Goal: Entertainment & Leisure: Consume media (video, audio)

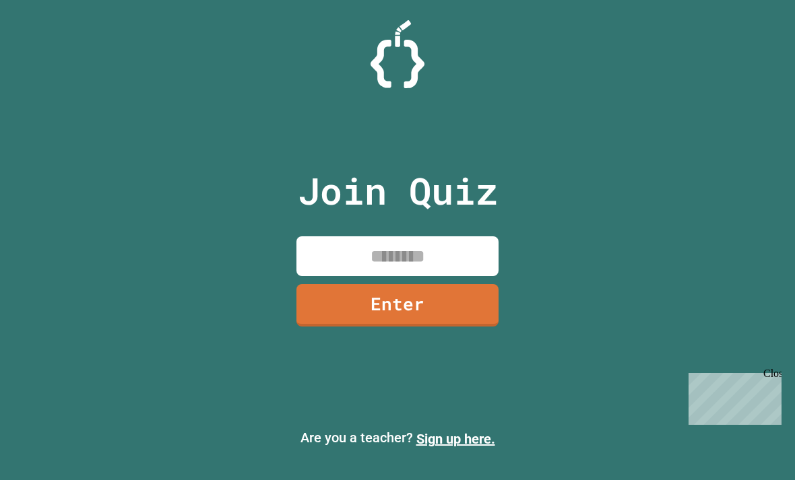
click at [452, 271] on input at bounding box center [397, 256] width 202 height 40
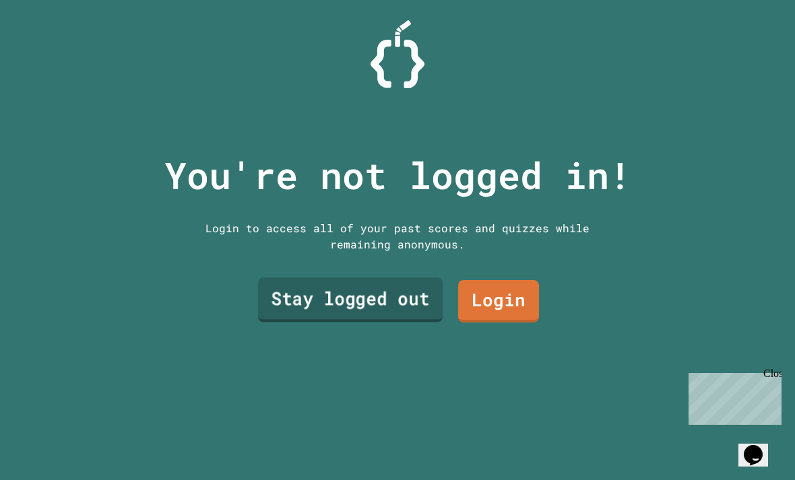
click at [341, 323] on link "Stay logged out" at bounding box center [350, 300] width 185 height 44
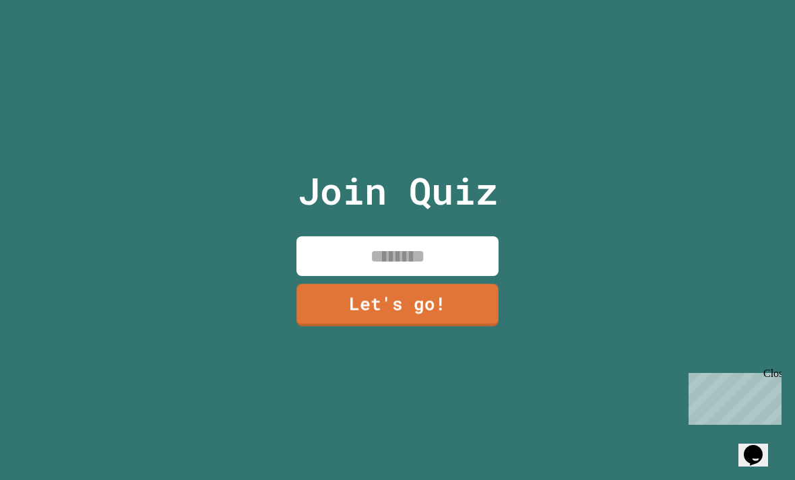
click at [365, 276] on input at bounding box center [397, 256] width 202 height 40
type input "******"
click at [393, 324] on link "Let's go!" at bounding box center [396, 303] width 201 height 44
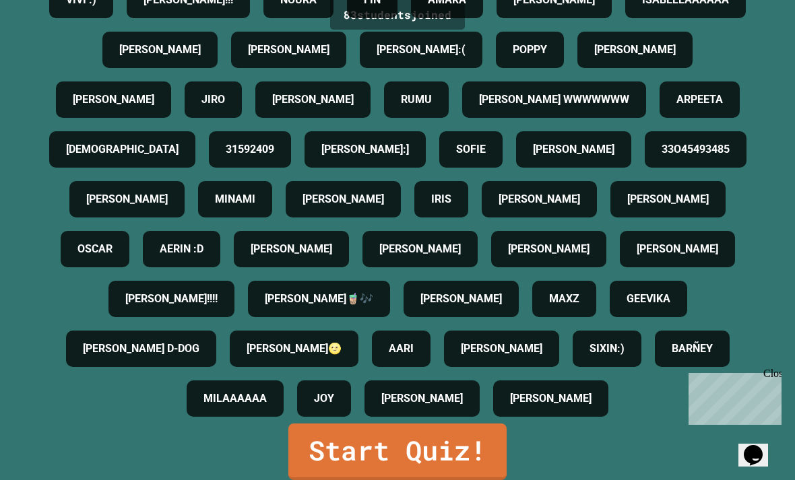
scroll to position [663, 0]
click at [357, 475] on link "Start Quiz!" at bounding box center [398, 450] width 218 height 59
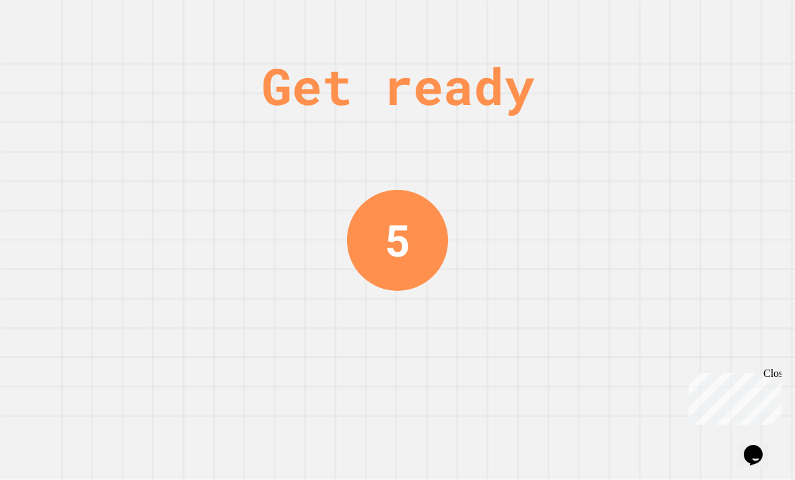
scroll to position [0, 0]
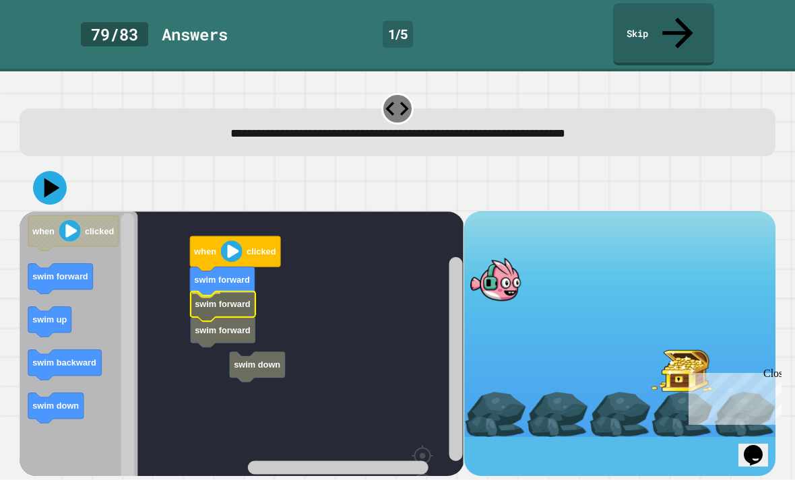
click at [240, 291] on icon "Blockly Workspace" at bounding box center [223, 306] width 65 height 30
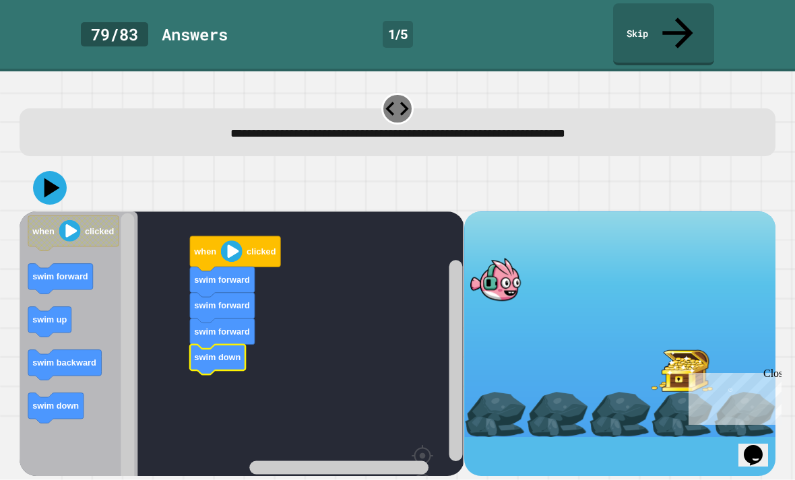
click at [57, 171] on icon at bounding box center [50, 188] width 34 height 34
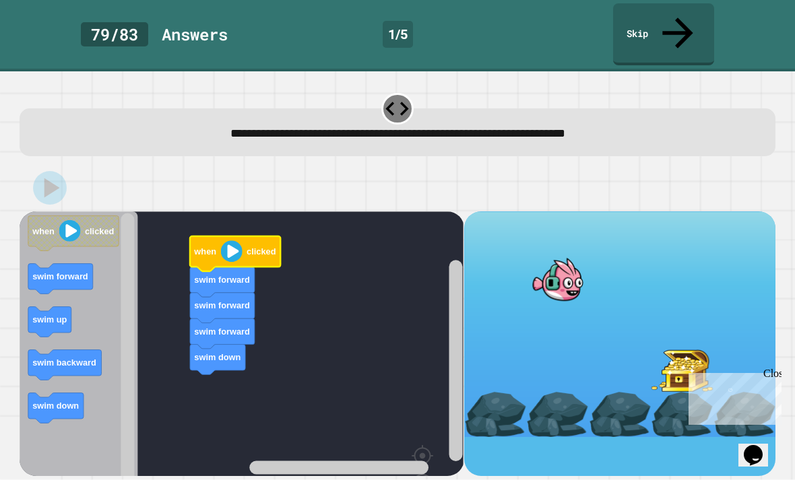
click at [241, 240] on image "Blockly Workspace" at bounding box center [232, 251] width 22 height 22
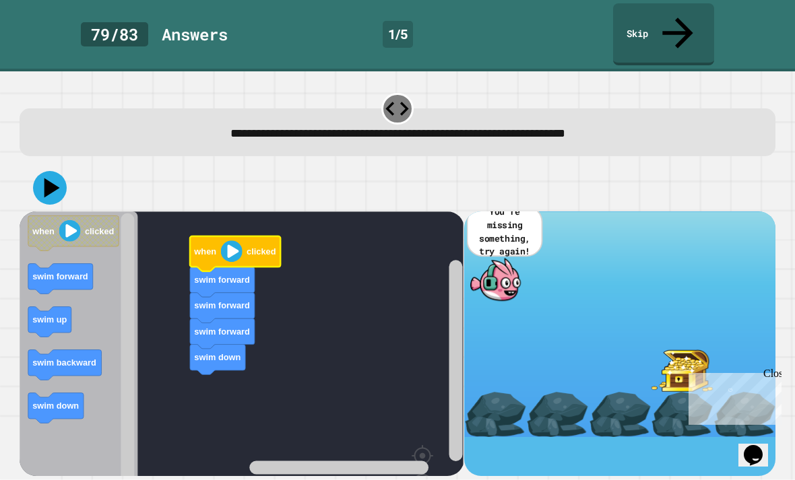
click at [525, 392] on div at bounding box center [495, 414] width 62 height 45
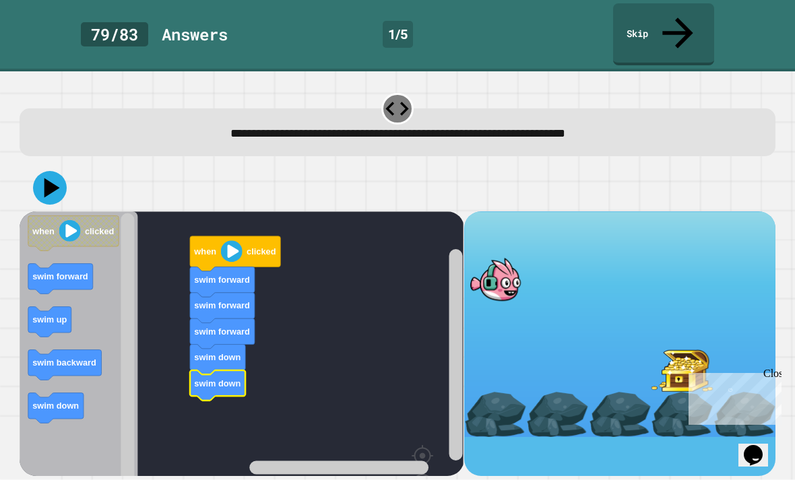
click at [51, 178] on icon at bounding box center [51, 188] width 15 height 20
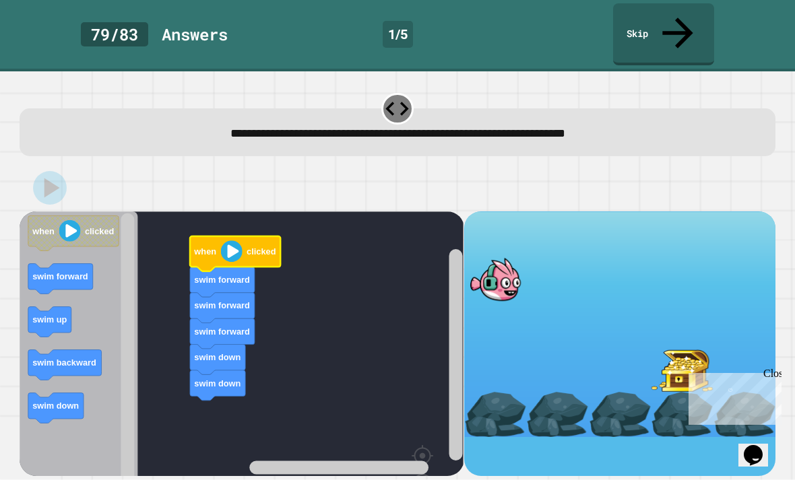
click at [227, 240] on image "Blockly Workspace" at bounding box center [232, 251] width 22 height 22
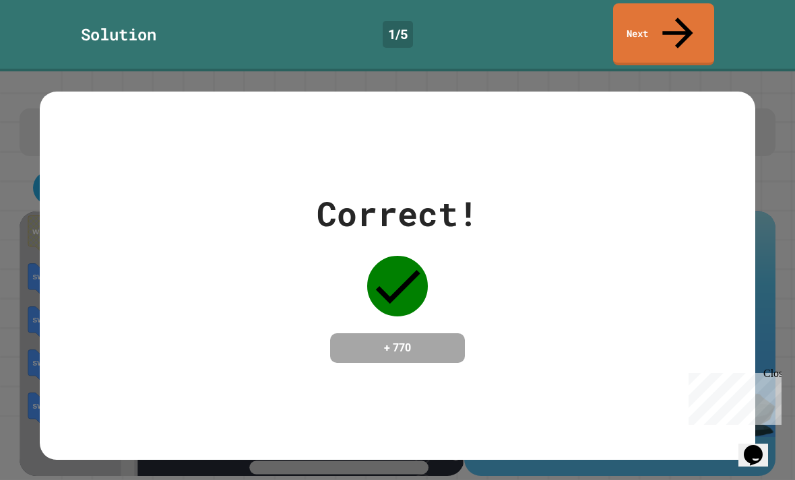
click at [671, 15] on icon at bounding box center [678, 33] width 46 height 46
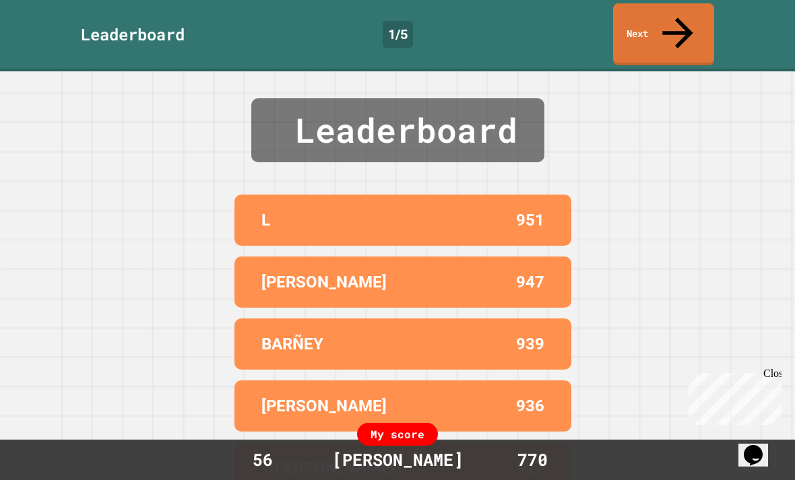
click at [669, 31] on link "Next" at bounding box center [663, 34] width 101 height 62
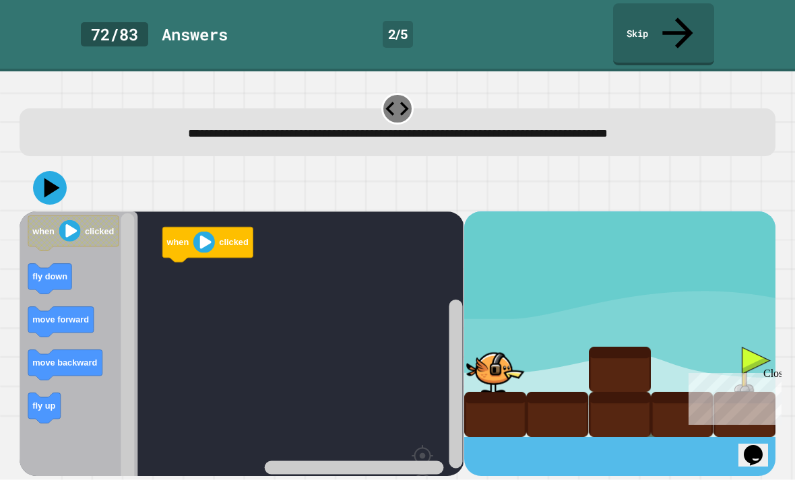
click at [105, 340] on icon "Blockly Workspace" at bounding box center [79, 379] width 118 height 337
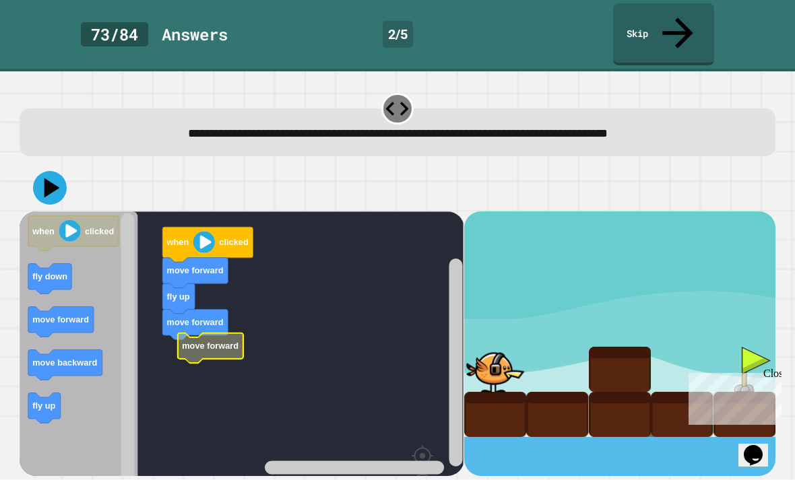
click at [182, 343] on rect "Blockly Workspace" at bounding box center [242, 379] width 444 height 337
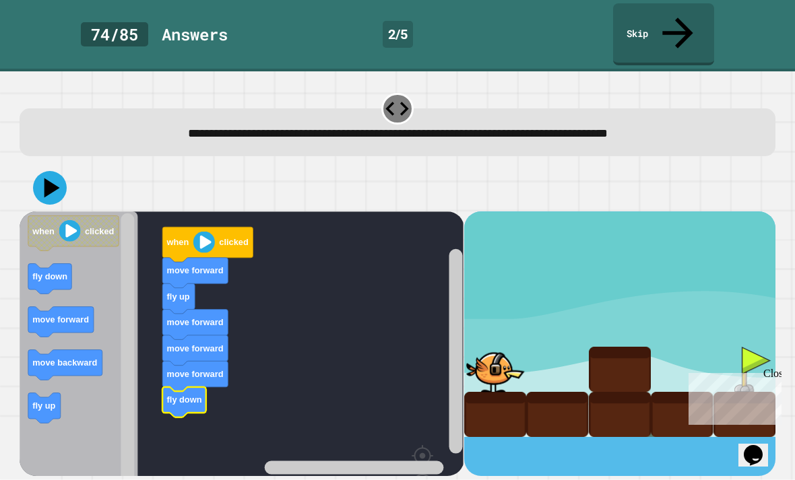
click at [191, 387] on icon "Blockly Workspace" at bounding box center [184, 402] width 43 height 30
click at [48, 178] on icon at bounding box center [51, 188] width 15 height 20
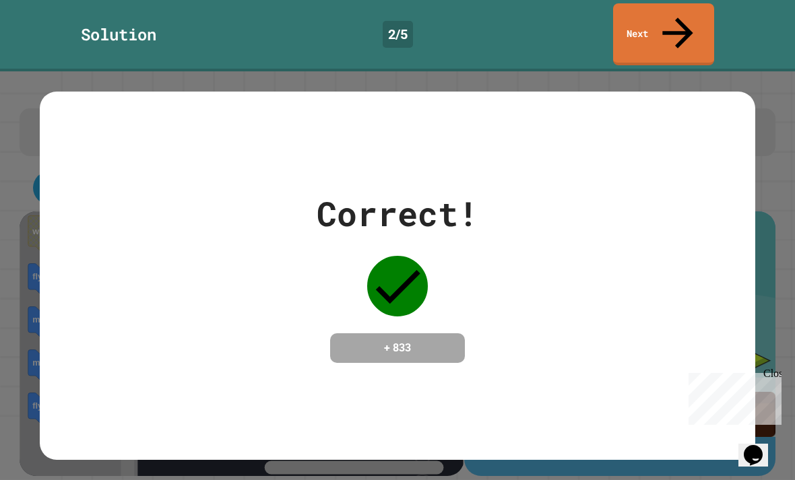
click at [682, 21] on icon at bounding box center [678, 33] width 46 height 46
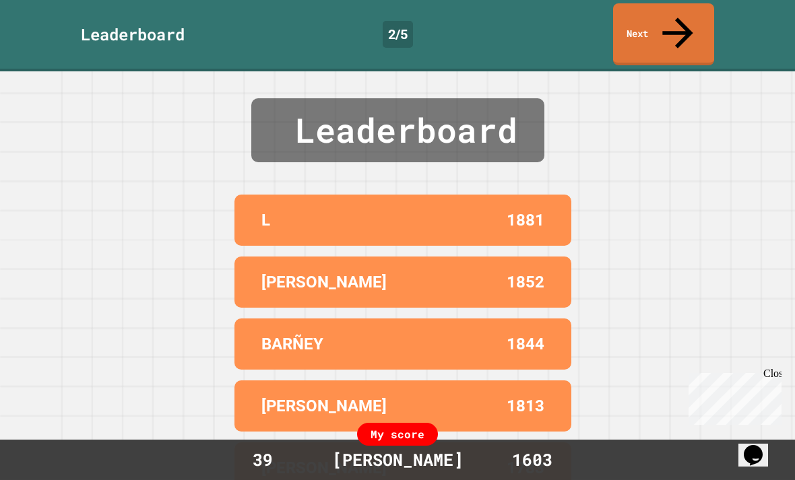
click at [669, 71] on div "Leaderboard L 1881 LUCAS 1852 BARÑEY 1844 ALEX 1813 WILLIAM 1783 My score 39 JO…" at bounding box center [397, 275] width 795 height 409
click at [681, 28] on link "Next" at bounding box center [663, 34] width 101 height 62
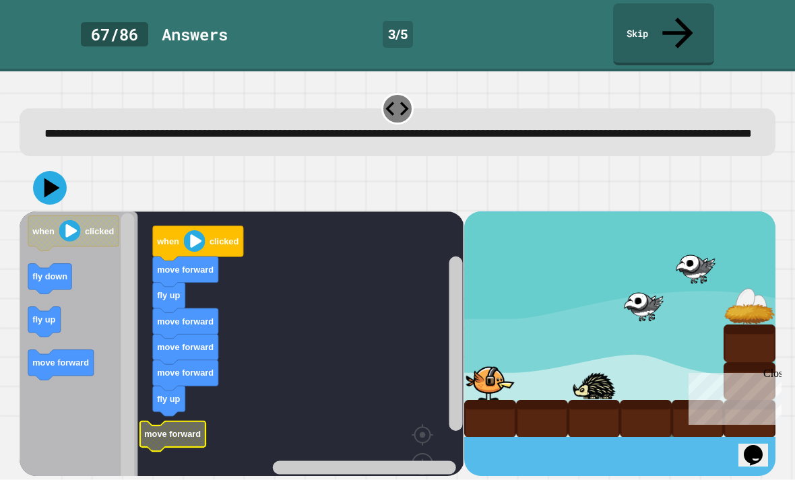
click at [53, 187] on icon at bounding box center [50, 188] width 34 height 34
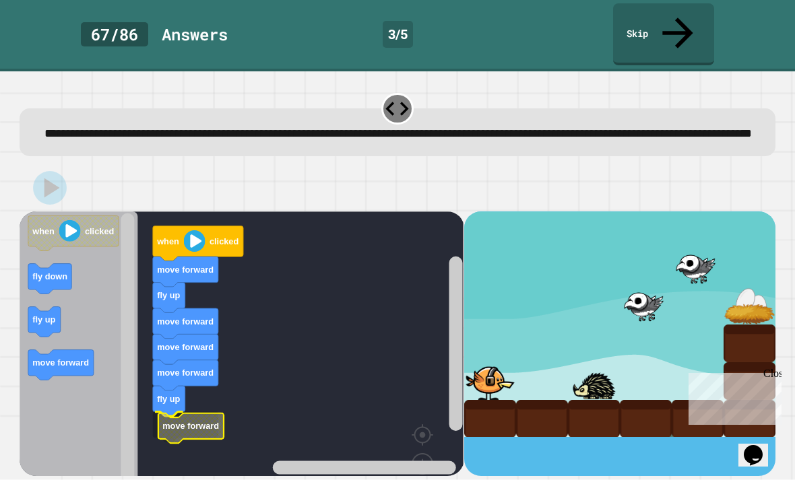
click at [176, 431] on rect "Blockly Workspace" at bounding box center [242, 369] width 444 height 316
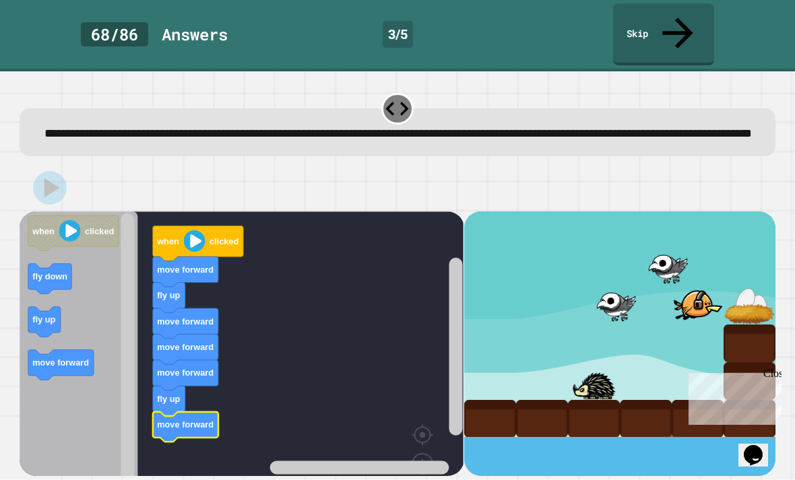
click at [671, 18] on icon at bounding box center [678, 33] width 46 height 46
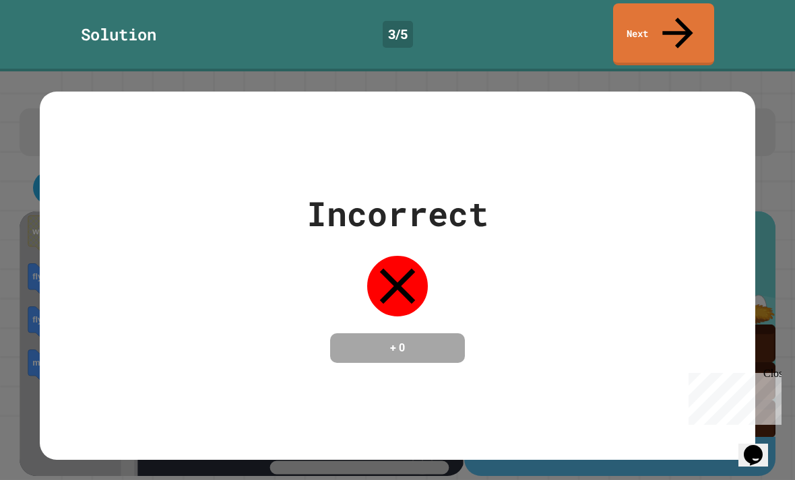
click at [666, 195] on div "Incorrect + 0" at bounding box center [397, 276] width 715 height 174
click at [704, 185] on div "Incorrect + 0" at bounding box center [397, 276] width 715 height 368
click at [51, 243] on div "Incorrect + 0" at bounding box center [397, 276] width 715 height 174
click at [18, 188] on div "Incorrect + 0" at bounding box center [397, 275] width 795 height 409
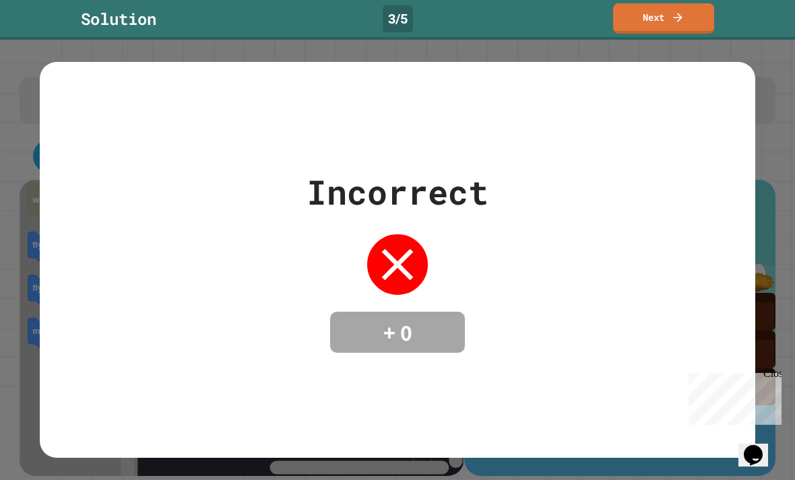
click at [665, 14] on link "Next" at bounding box center [663, 18] width 101 height 30
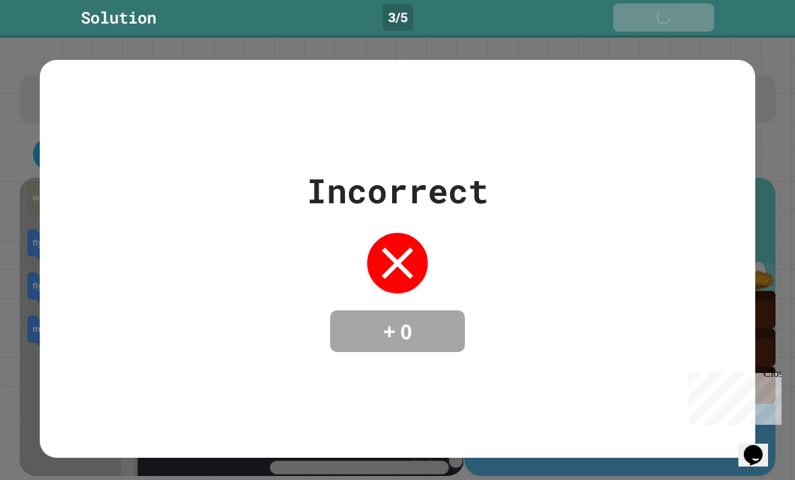
click at [665, 13] on div "Next" at bounding box center [663, 17] width 47 height 15
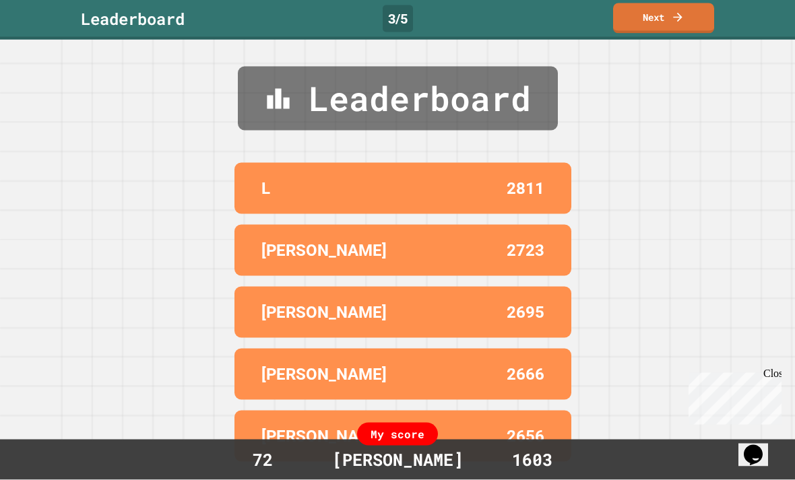
scroll to position [43, 0]
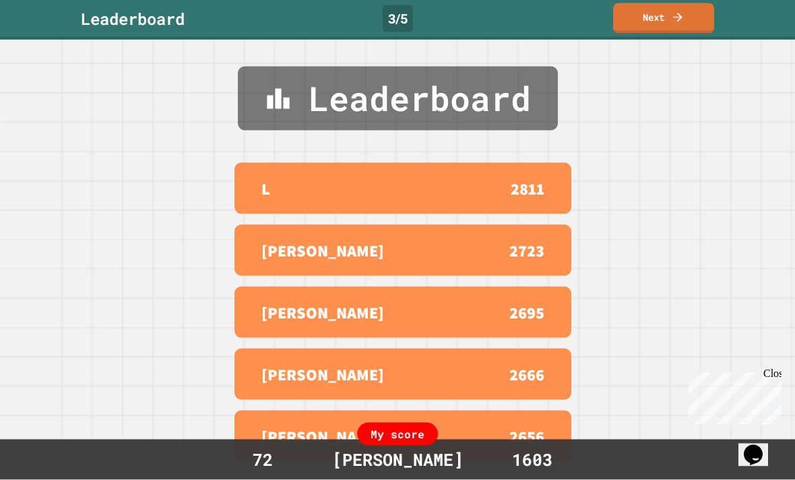
scroll to position [26, 0]
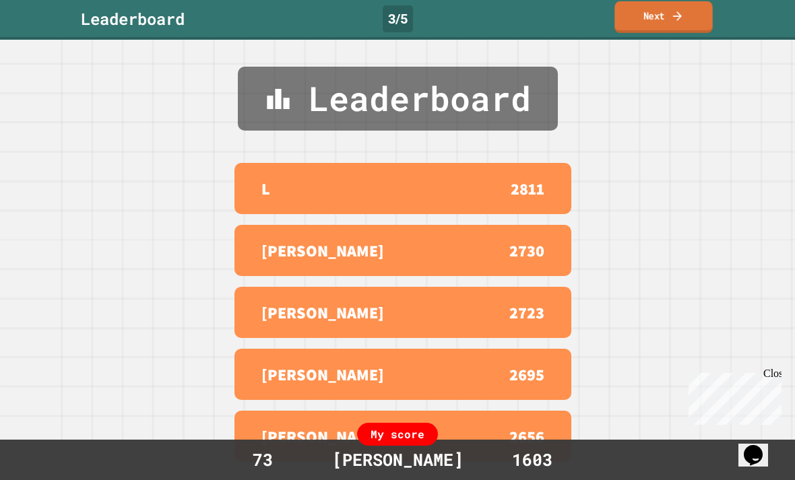
click at [670, 29] on link "Next" at bounding box center [663, 17] width 98 height 32
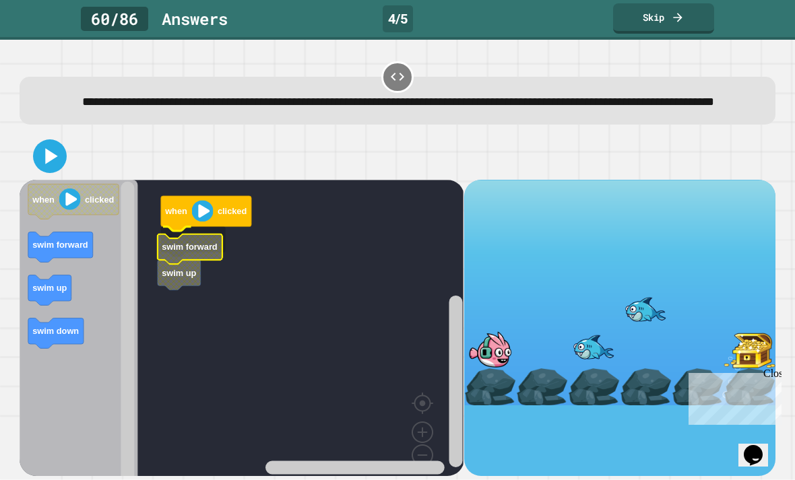
click at [192, 252] on icon "Blockly Workspace" at bounding box center [190, 249] width 65 height 30
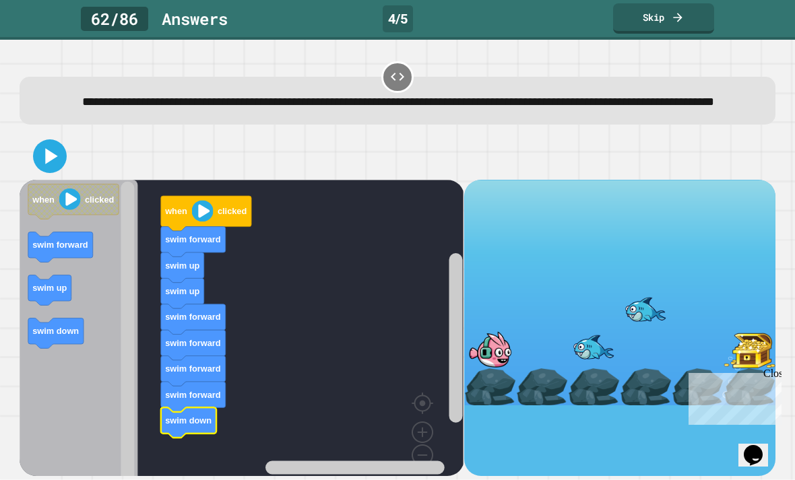
click at [200, 426] on text "swim down" at bounding box center [189, 420] width 46 height 10
click at [42, 170] on icon at bounding box center [49, 156] width 27 height 27
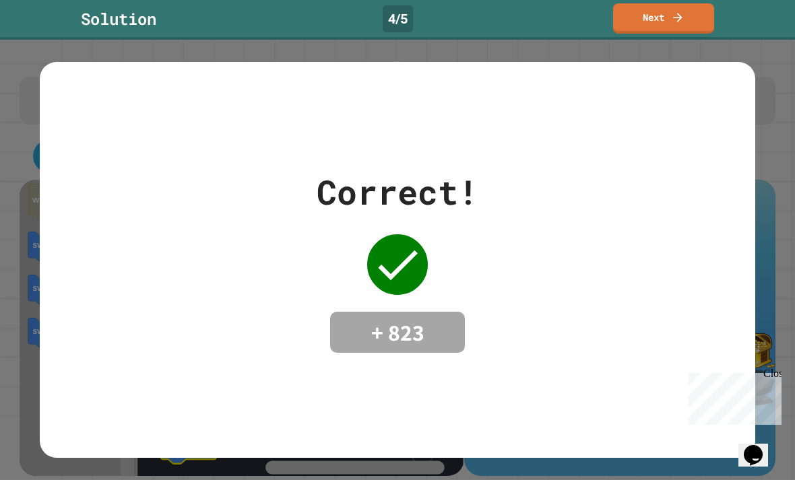
click at [664, 16] on link "Next" at bounding box center [663, 18] width 101 height 30
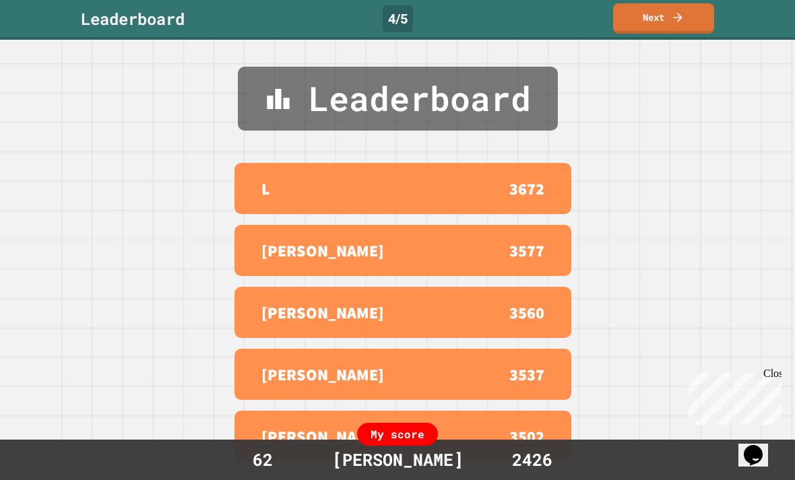
click at [690, 13] on link "Next" at bounding box center [663, 18] width 101 height 30
